Goal: Information Seeking & Learning: Check status

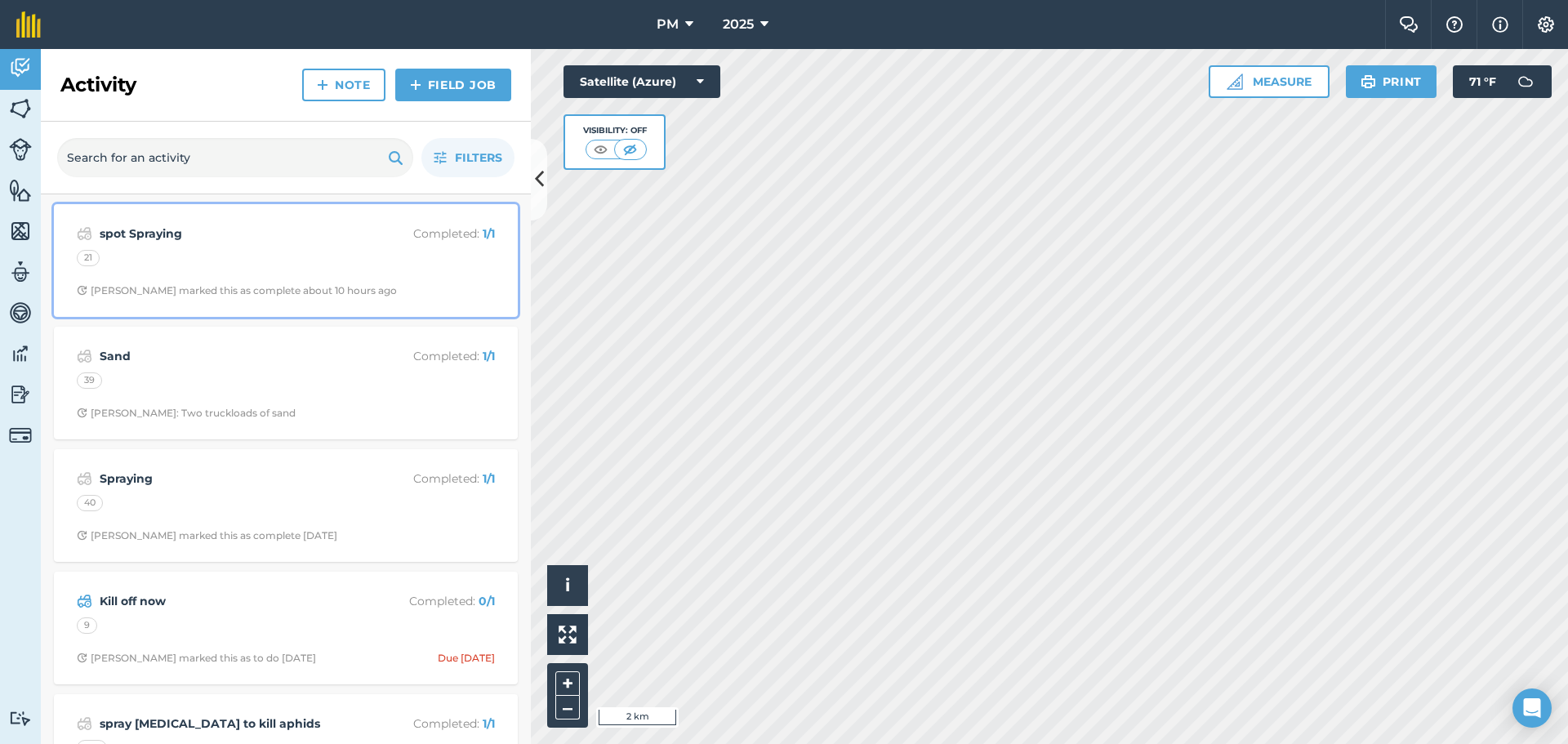
click at [248, 276] on div "spot Spraying Completed : 1 / 1 21 [PERSON_NAME] marked this as complete about …" at bounding box center [285, 261] width 444 height 94
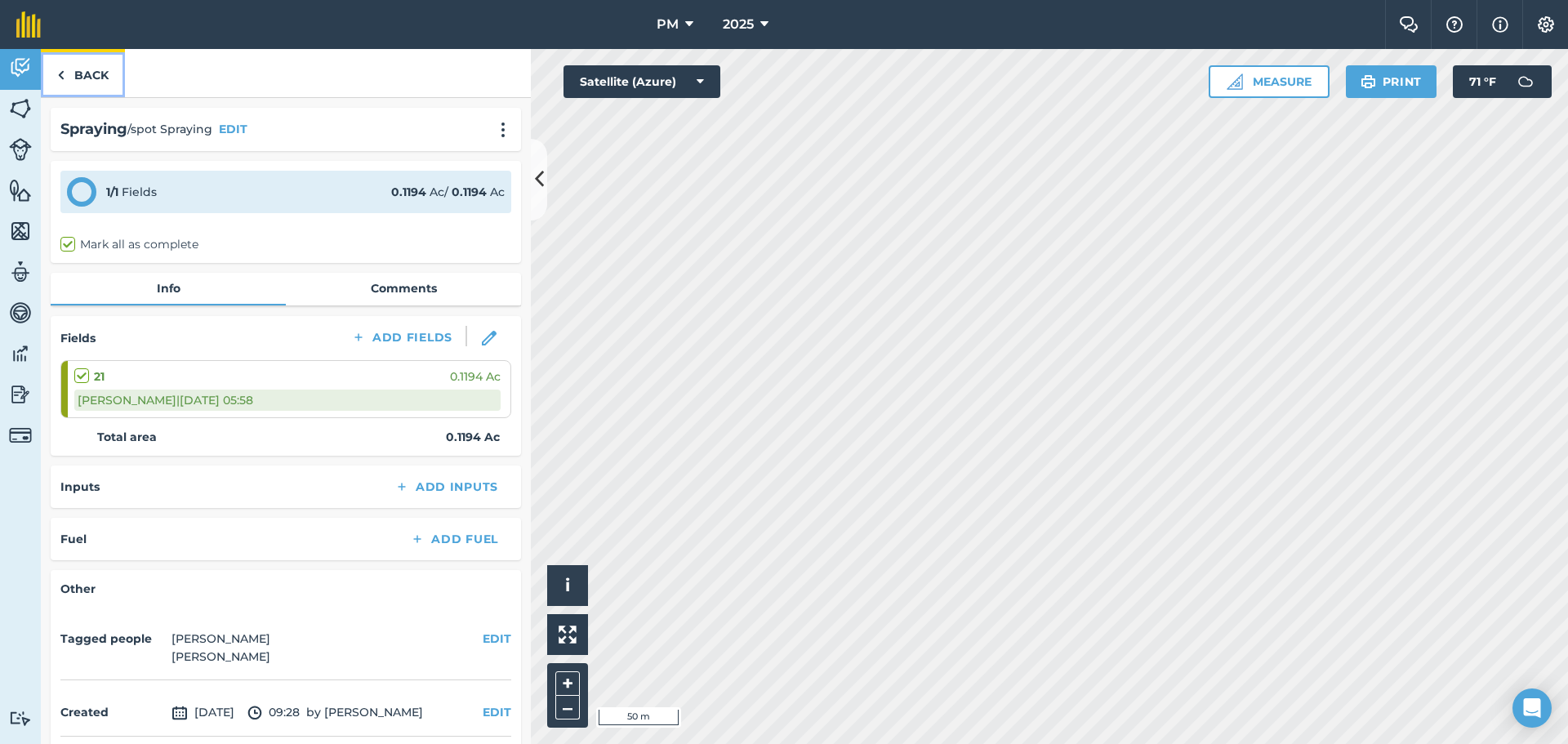
click at [69, 64] on link "Back" at bounding box center [83, 73] width 84 height 48
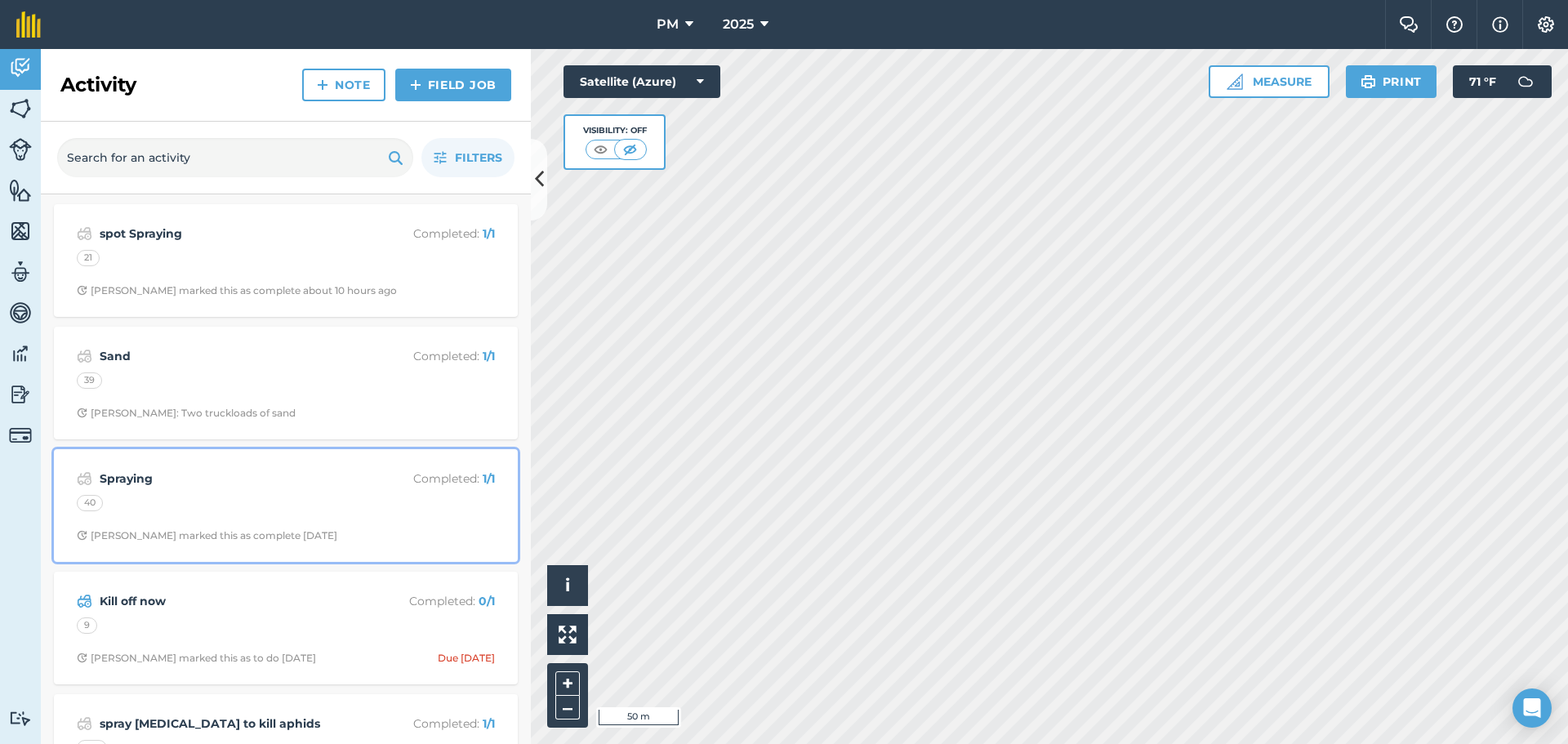
click at [219, 482] on strong "Spraying" at bounding box center [229, 479] width 259 height 18
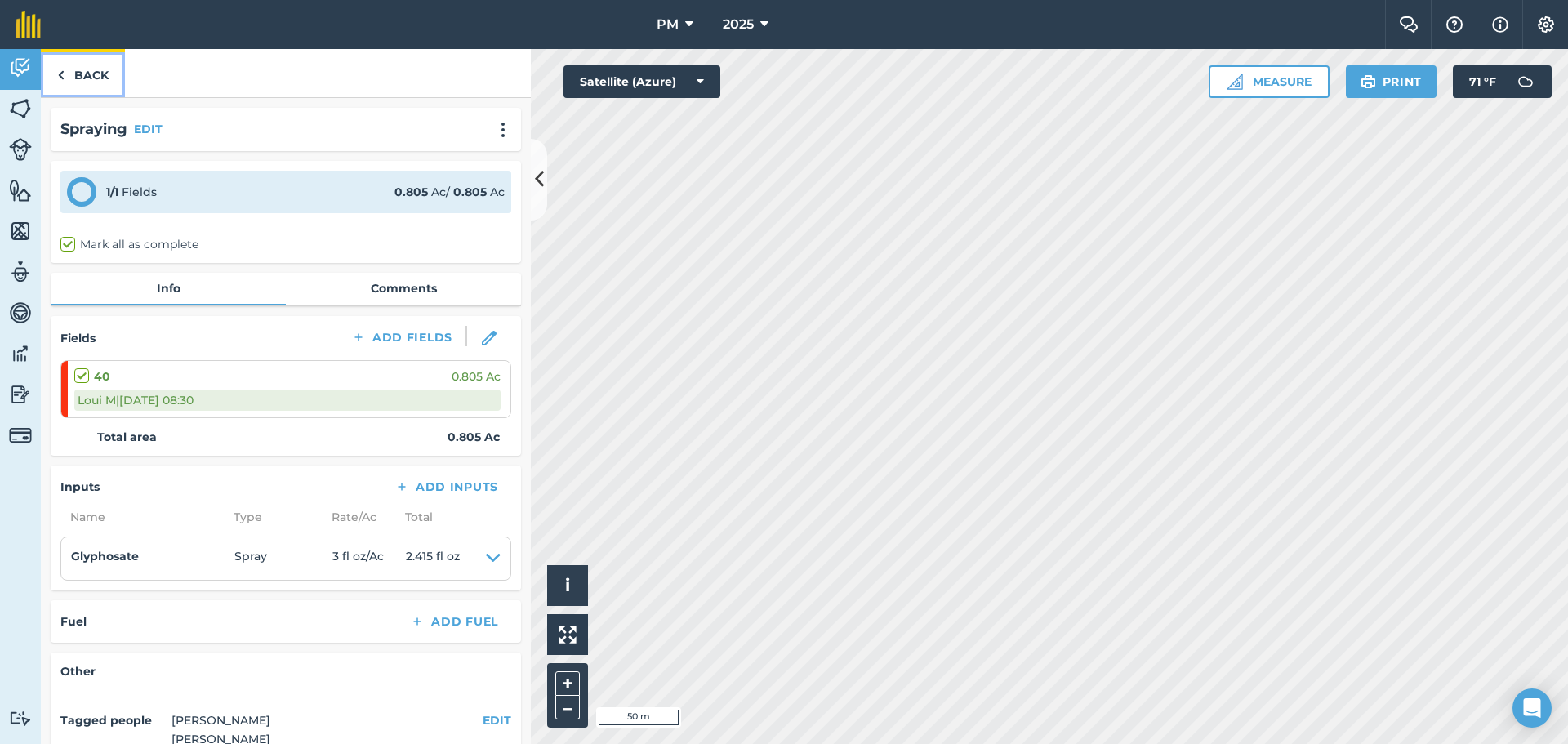
click at [87, 64] on link "Back" at bounding box center [83, 73] width 84 height 48
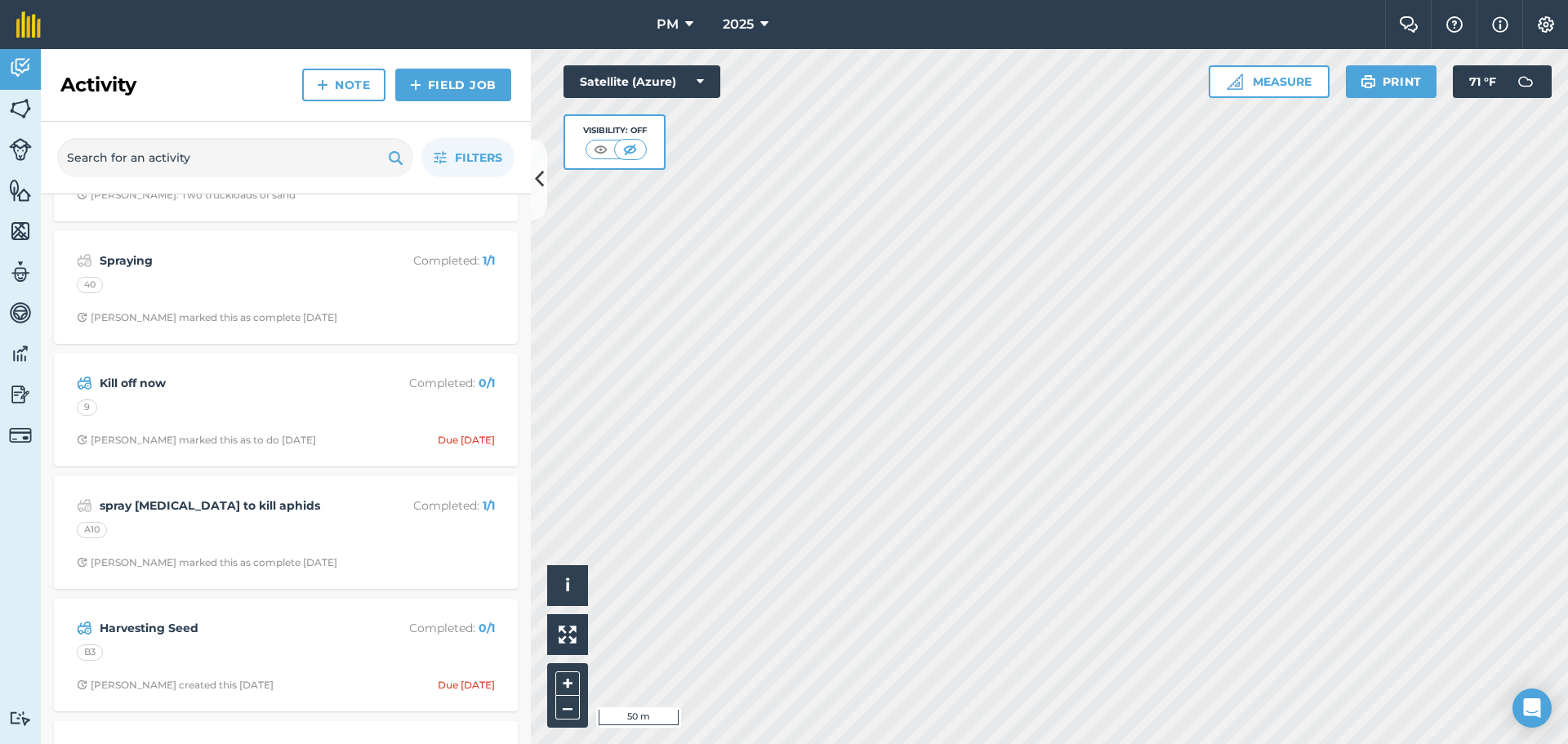
scroll to position [245, 0]
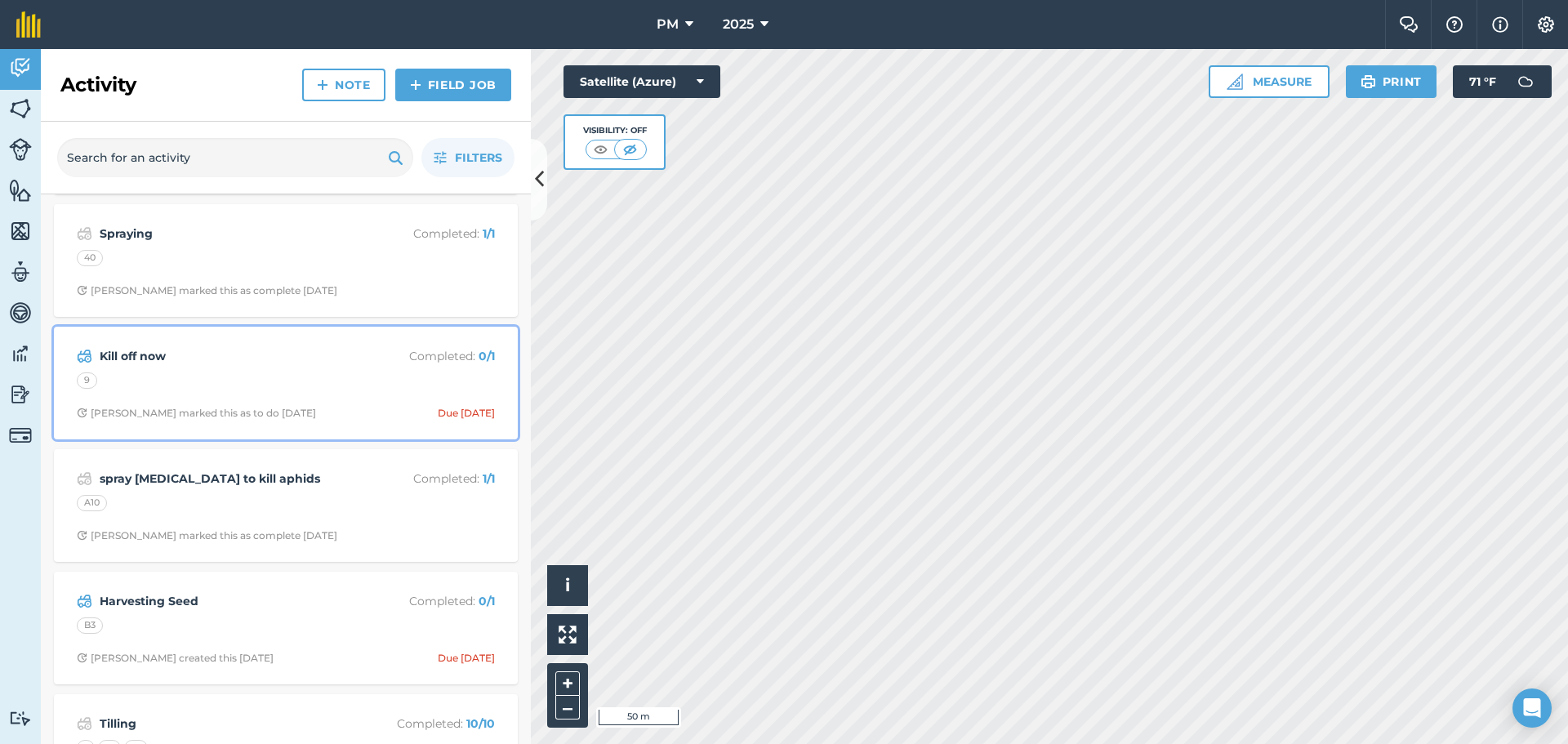
click at [270, 369] on div "Kill off now Completed : 0 / 1 9 [PERSON_NAME] marked this as to do [DATE] Due …" at bounding box center [285, 383] width 444 height 94
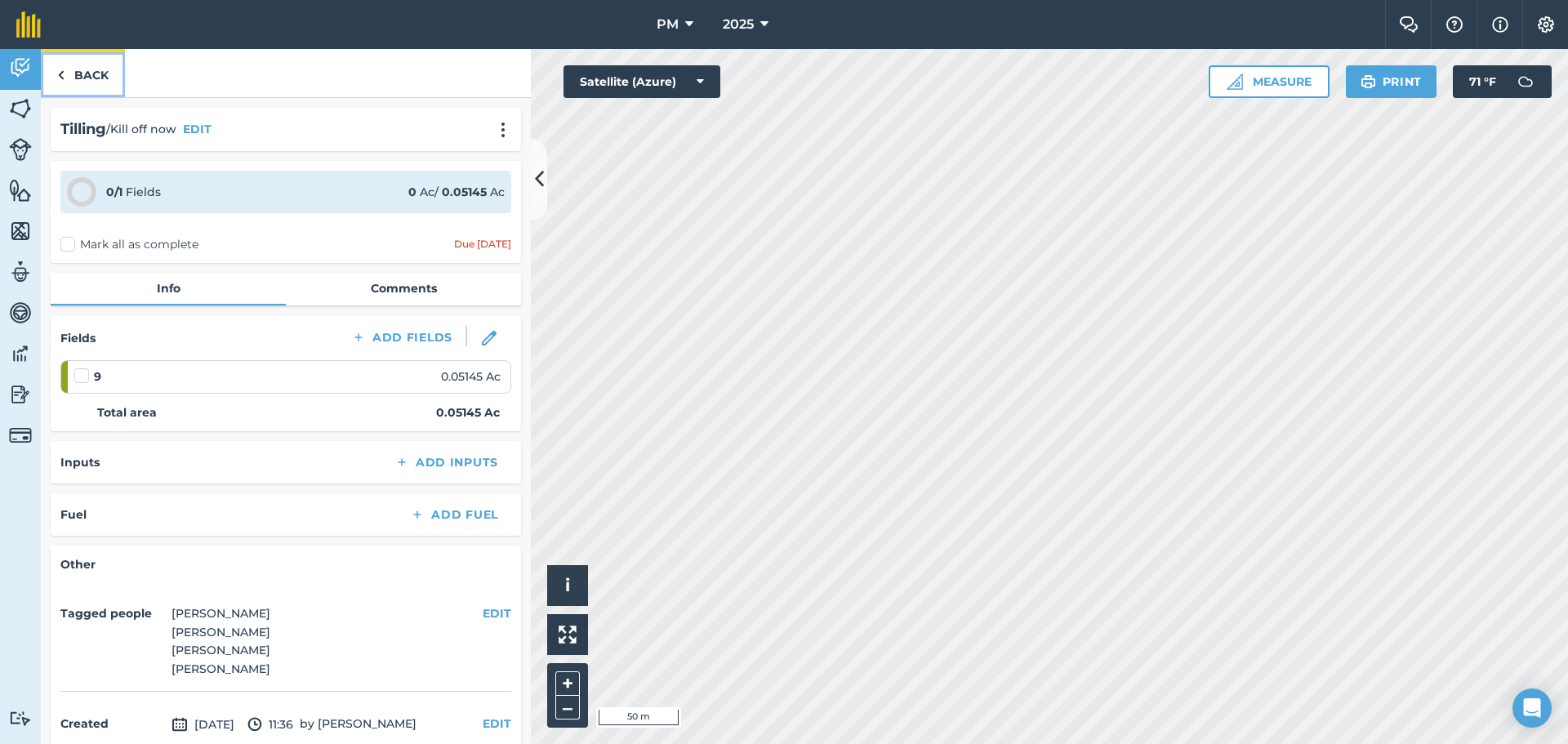
click at [73, 79] on link "Back" at bounding box center [83, 73] width 84 height 48
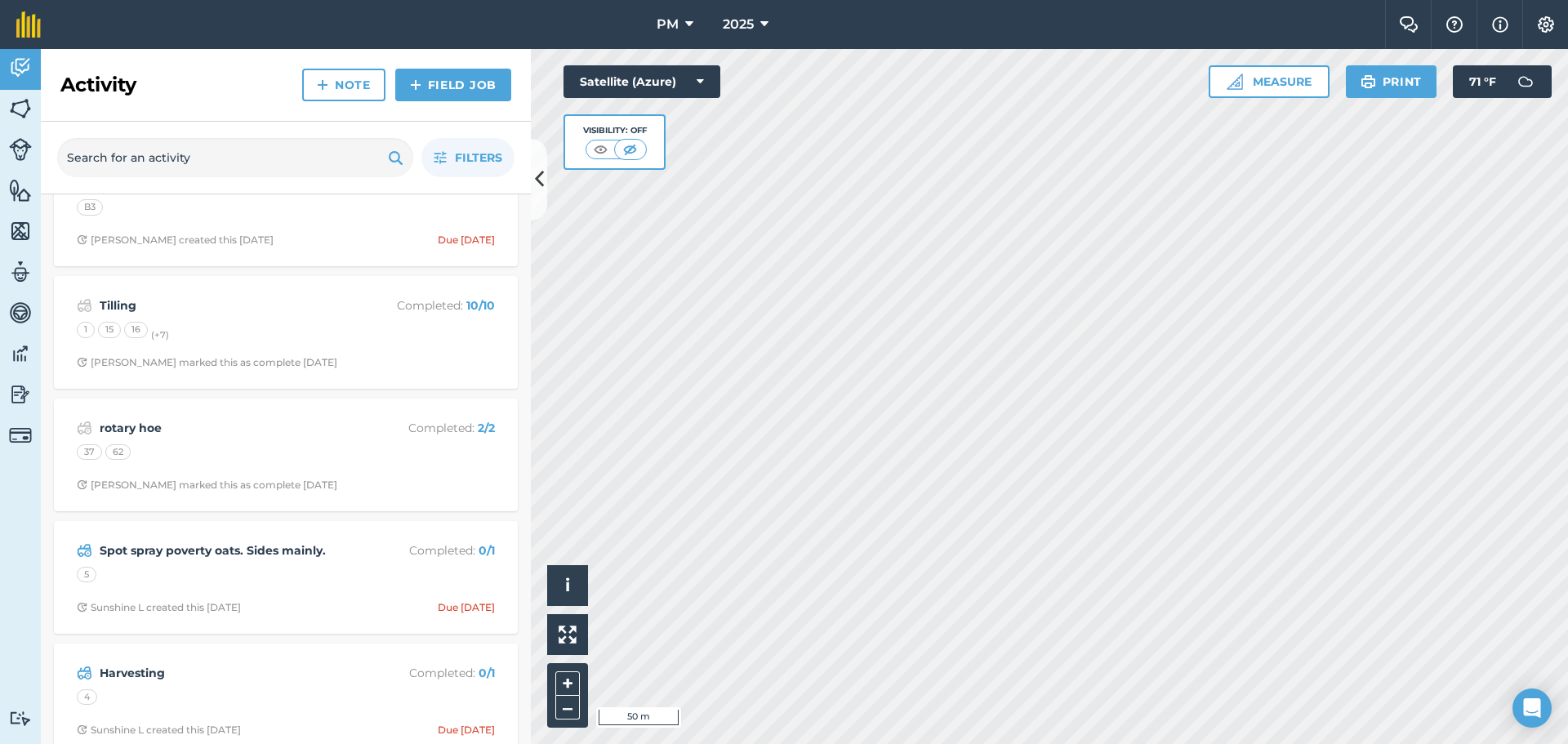
scroll to position [736, 0]
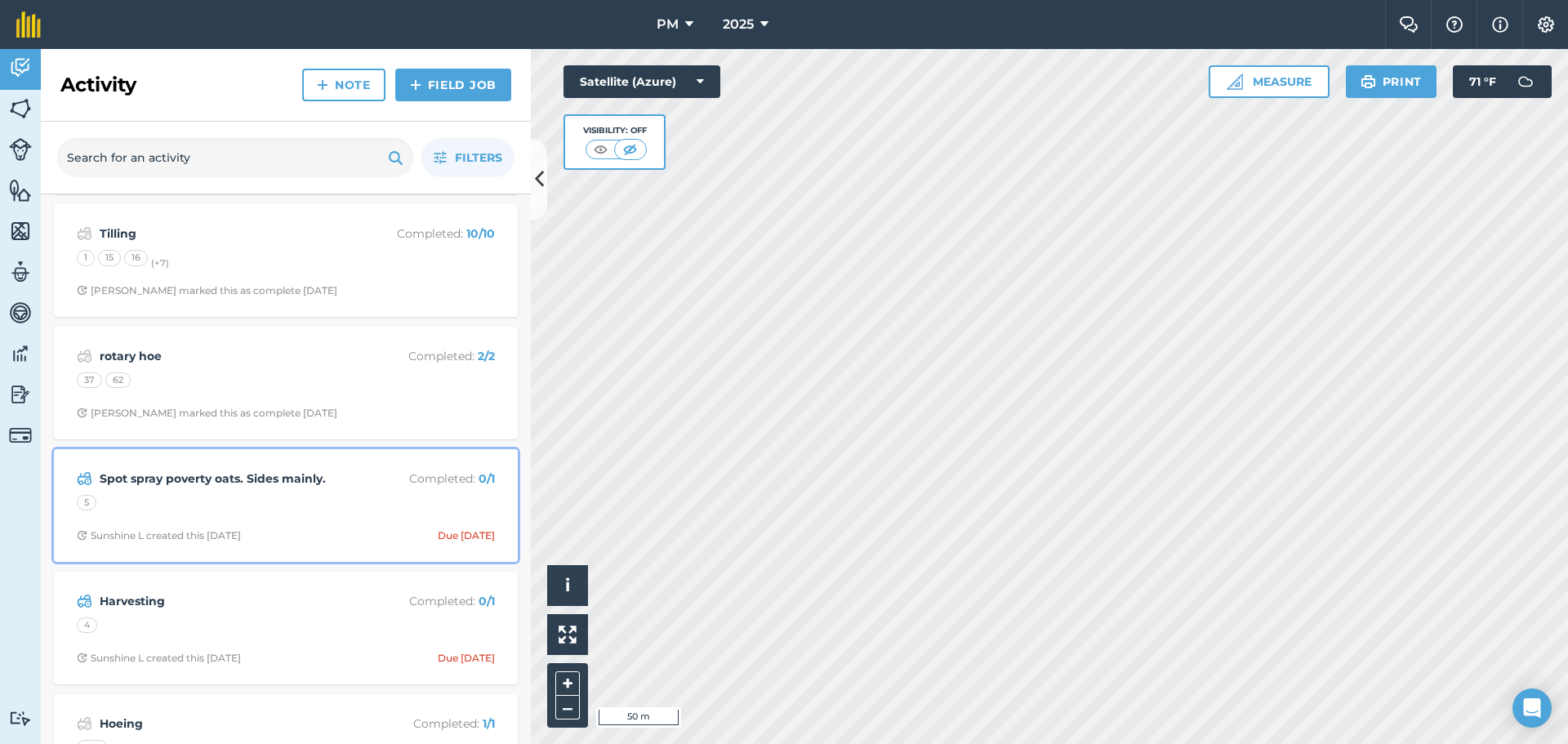
click at [211, 498] on div "5" at bounding box center [286, 505] width 419 height 21
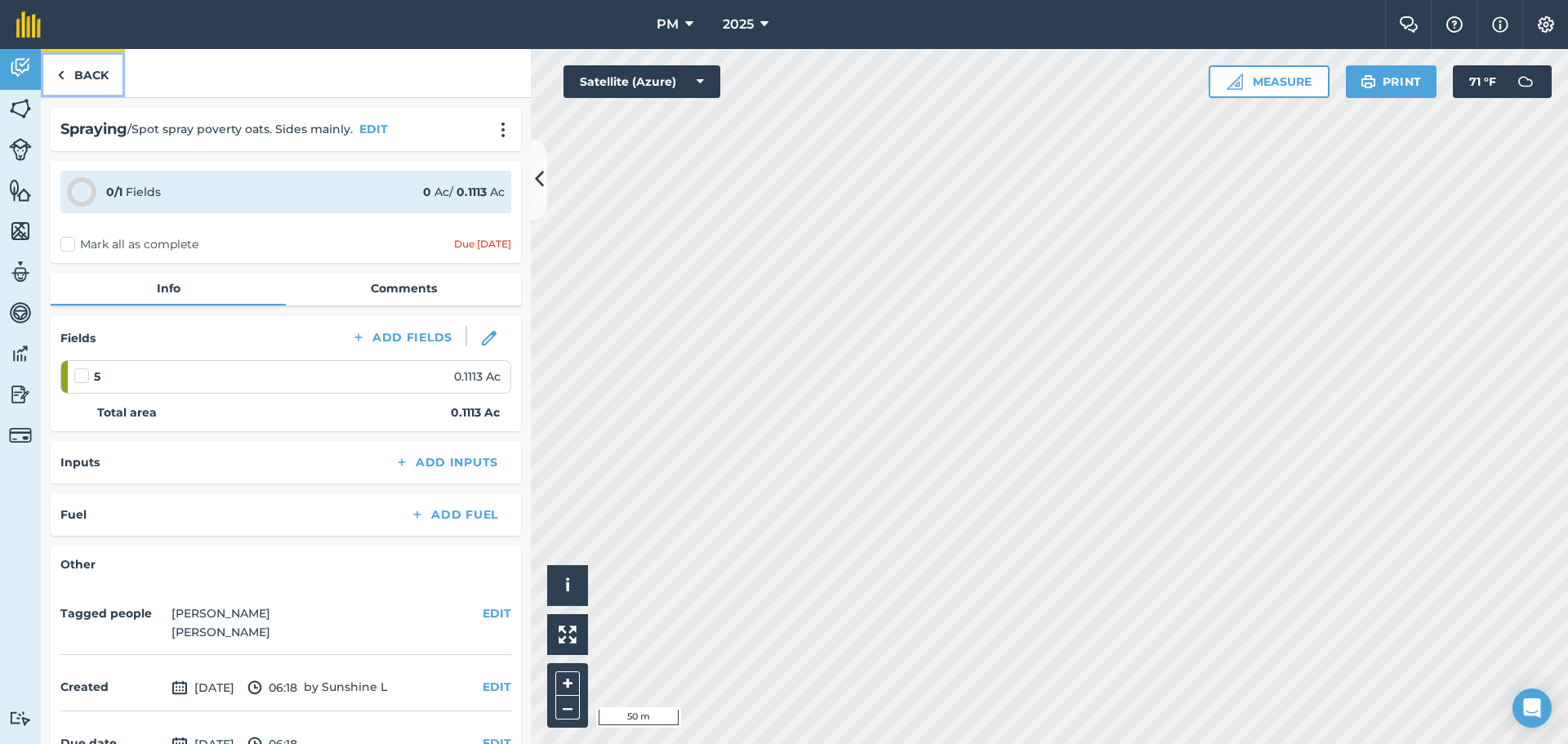
click at [95, 74] on link "Back" at bounding box center [83, 73] width 84 height 48
